Goal: Information Seeking & Learning: Check status

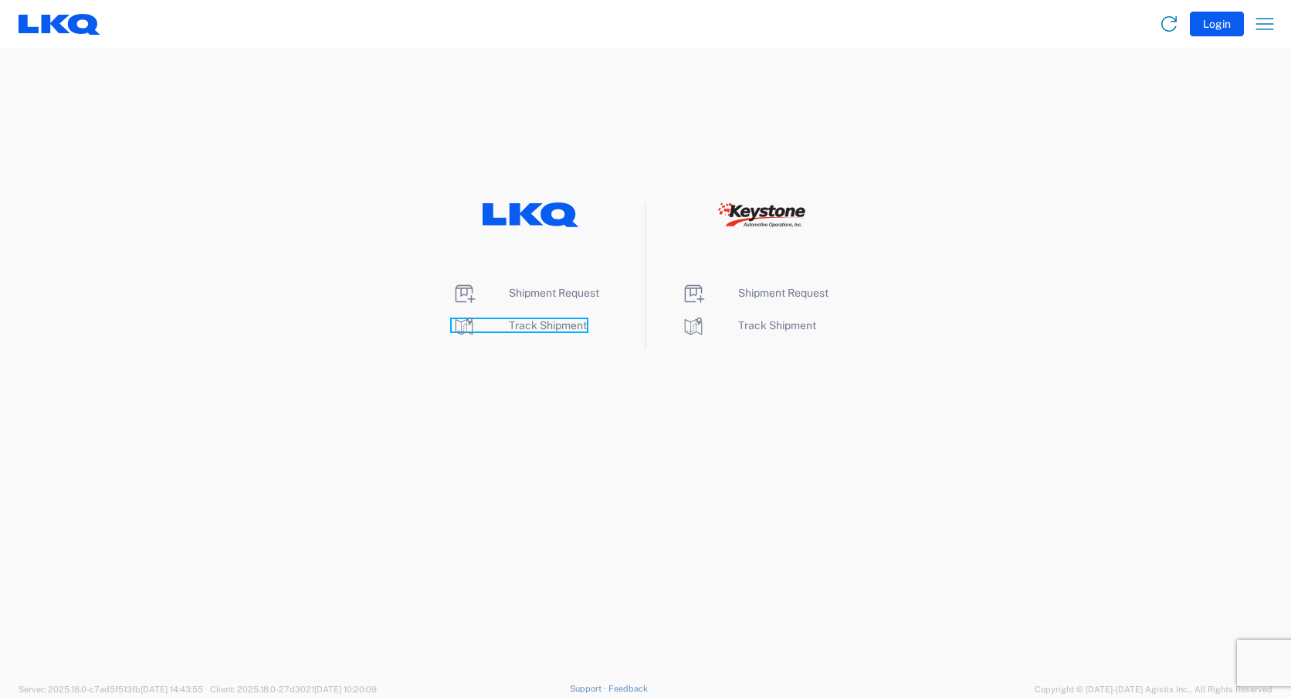
click at [563, 324] on span "Track Shipment" at bounding box center [548, 325] width 78 height 12
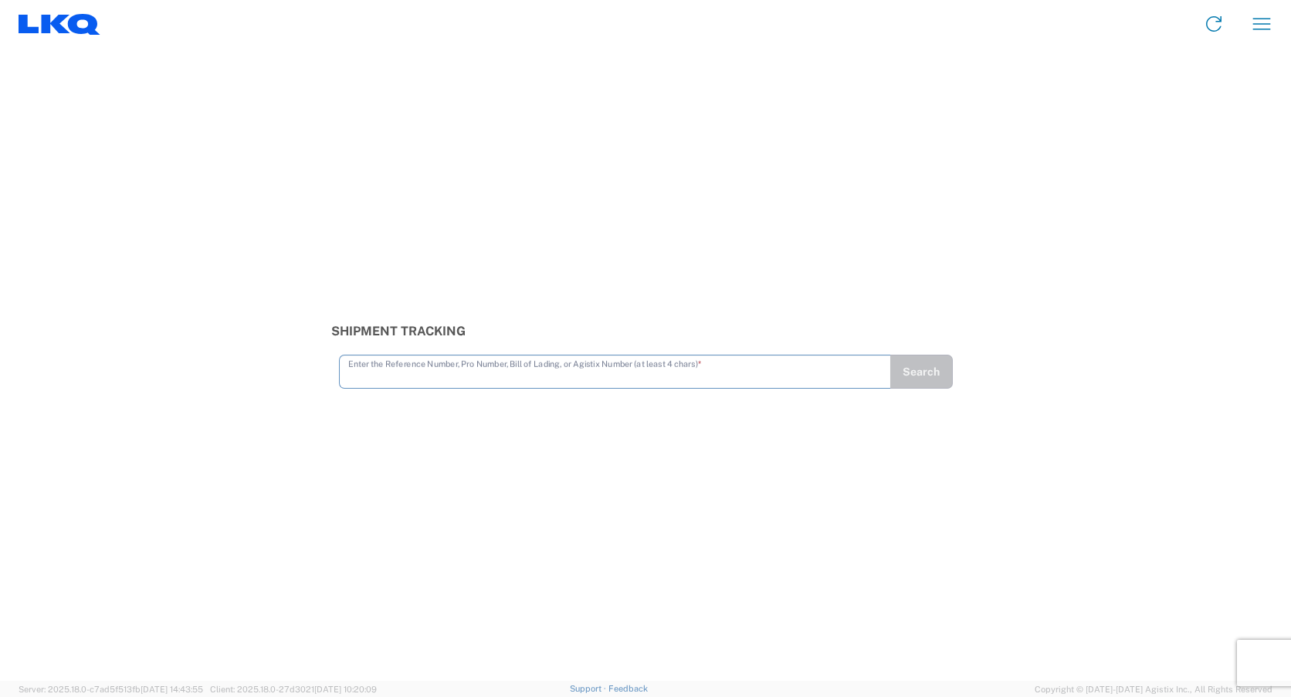
click at [537, 378] on input "text" at bounding box center [615, 370] width 534 height 27
type input "56705222"
click at [902, 362] on button "Search" at bounding box center [921, 372] width 63 height 34
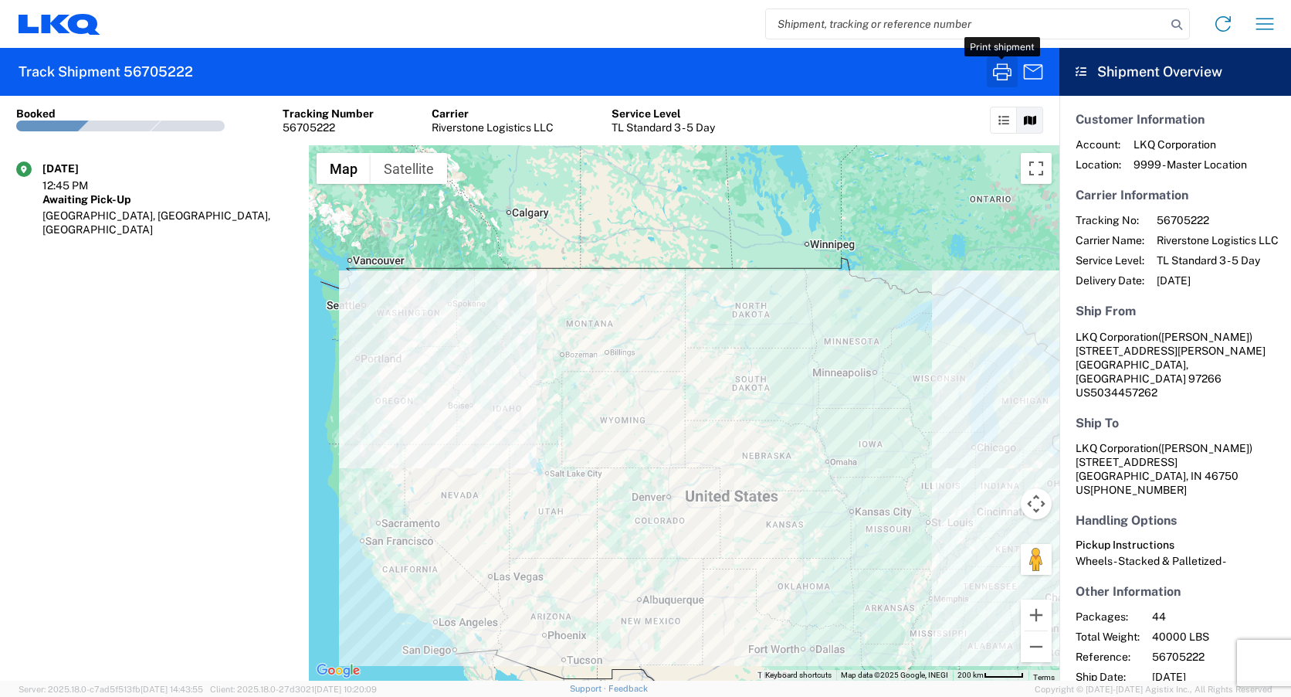
click at [1003, 78] on icon "button" at bounding box center [1002, 71] width 25 height 25
